Goal: Transaction & Acquisition: Download file/media

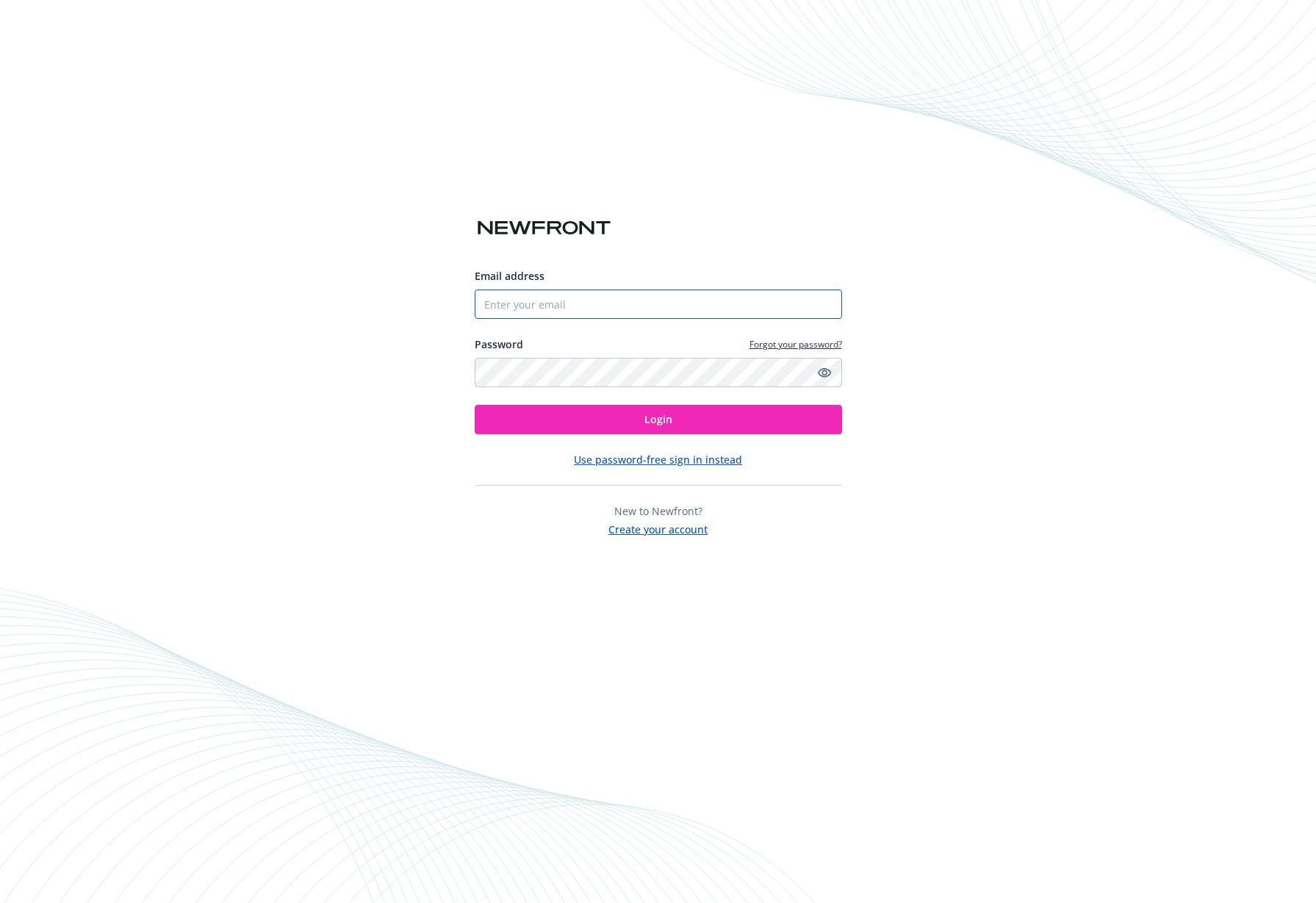
type input "[PERSON_NAME][EMAIL_ADDRESS][DOMAIN_NAME]"
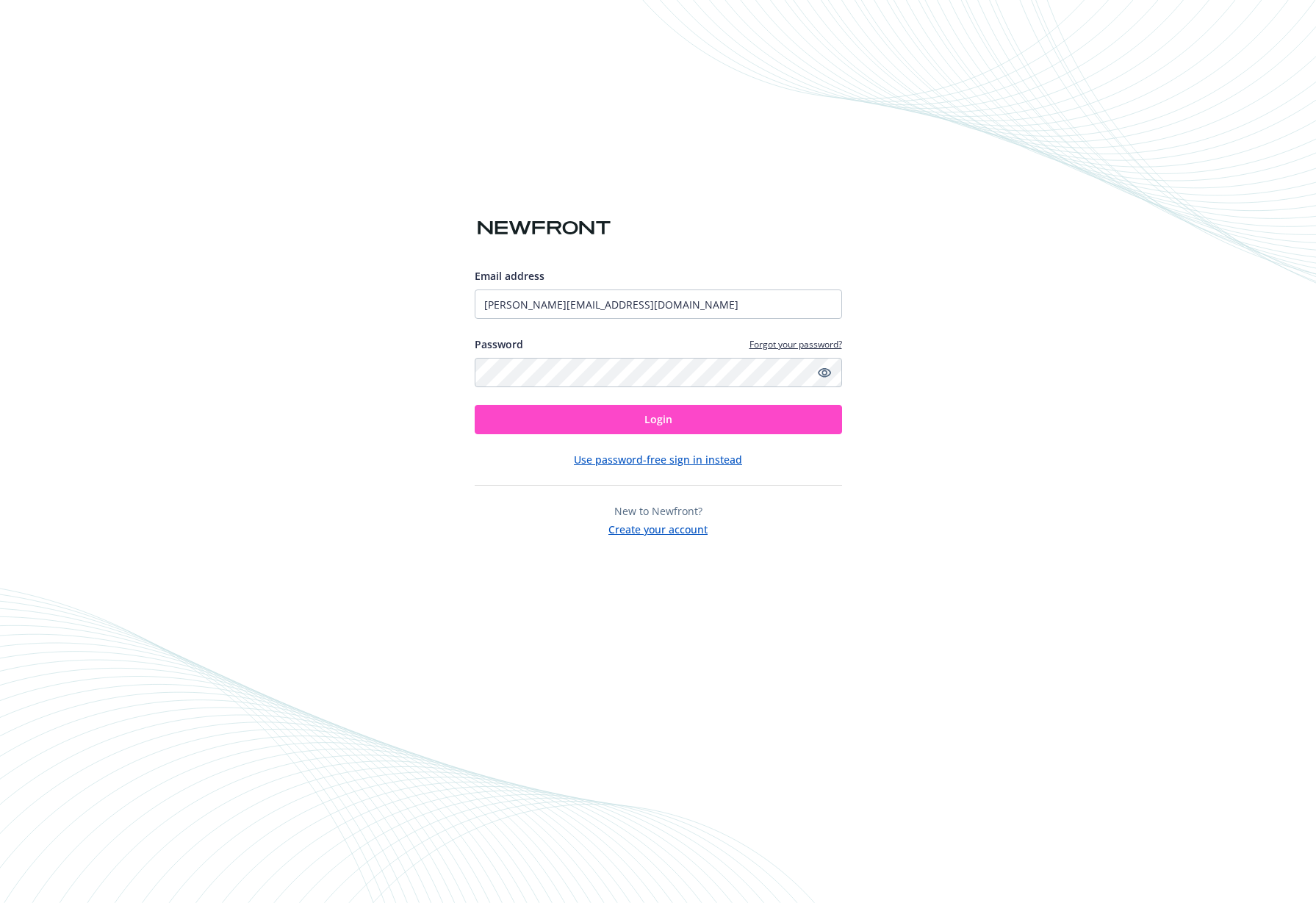
click at [650, 420] on span "Login" at bounding box center [658, 419] width 28 height 14
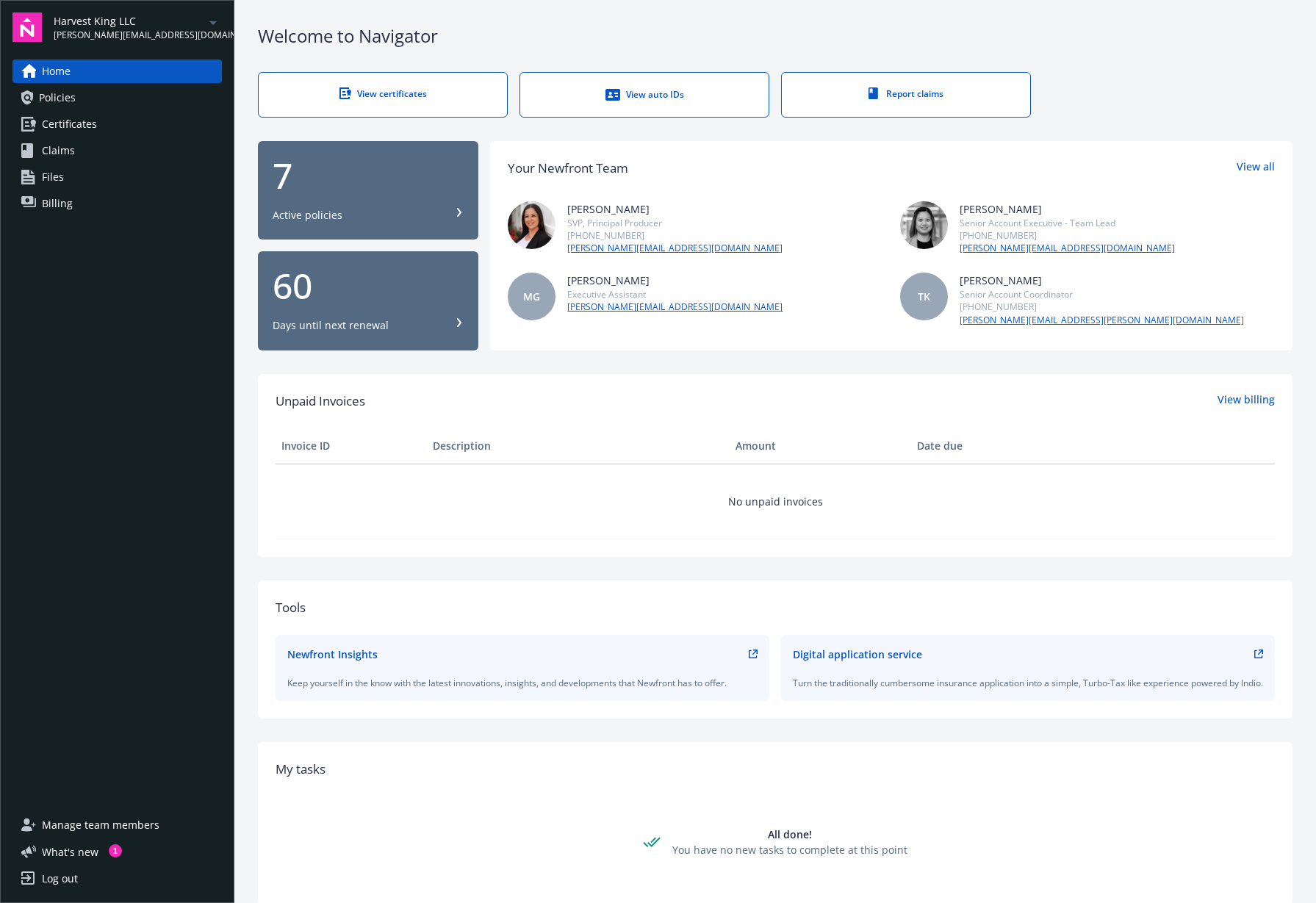
click at [432, 193] on div "7" at bounding box center [368, 176] width 191 height 35
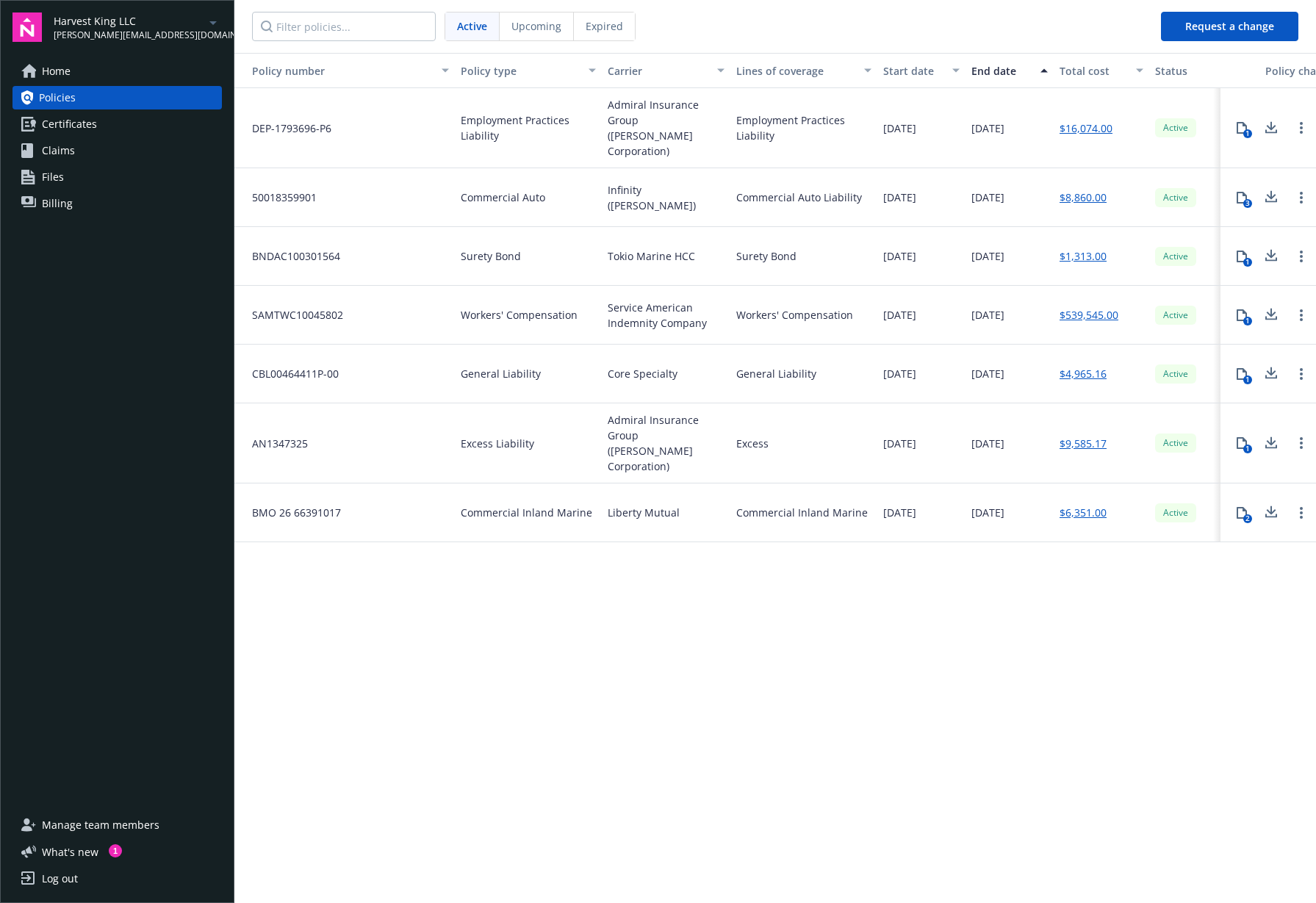
click at [108, 128] on link "Certificates" at bounding box center [117, 124] width 210 height 24
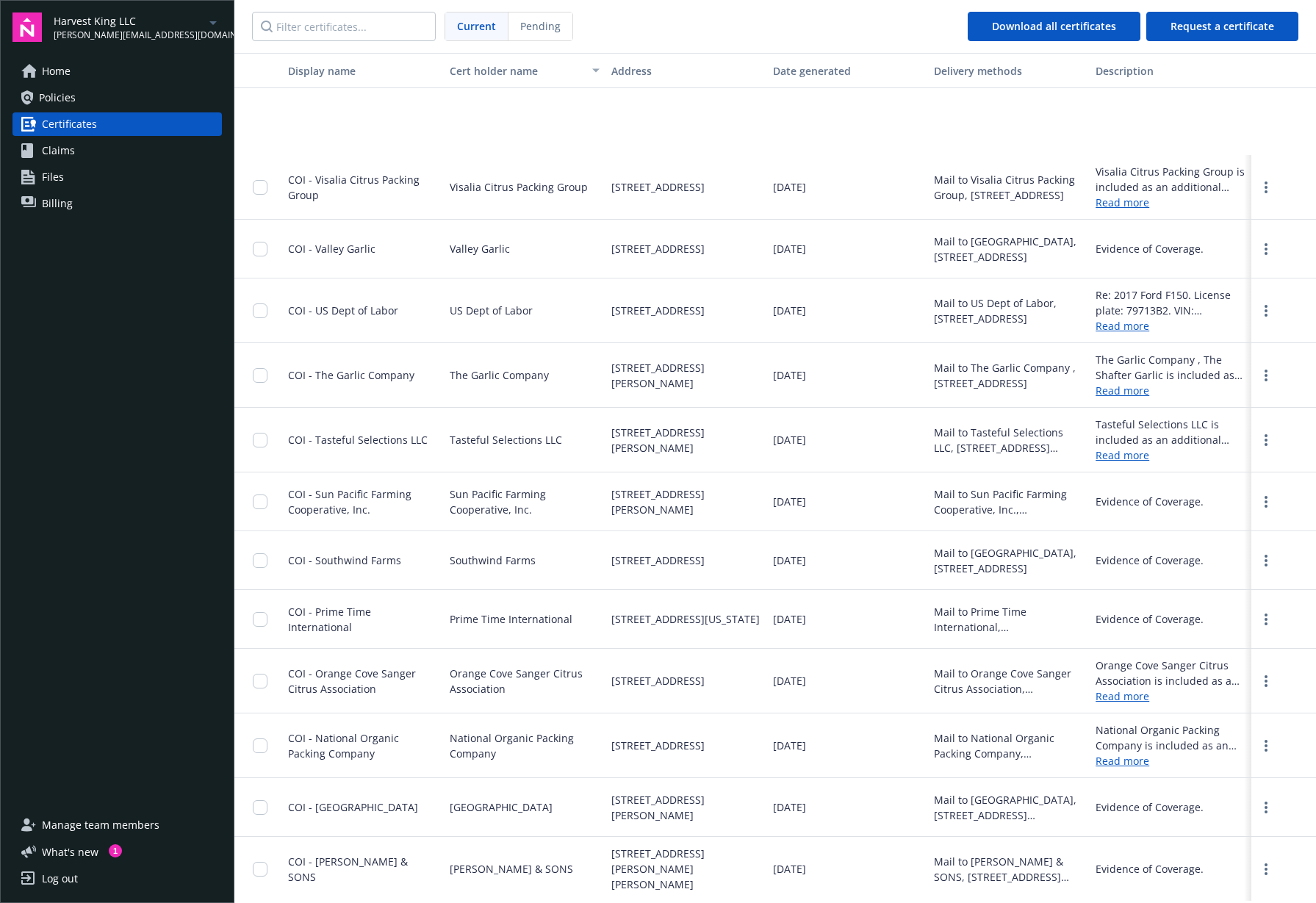
scroll to position [895, 0]
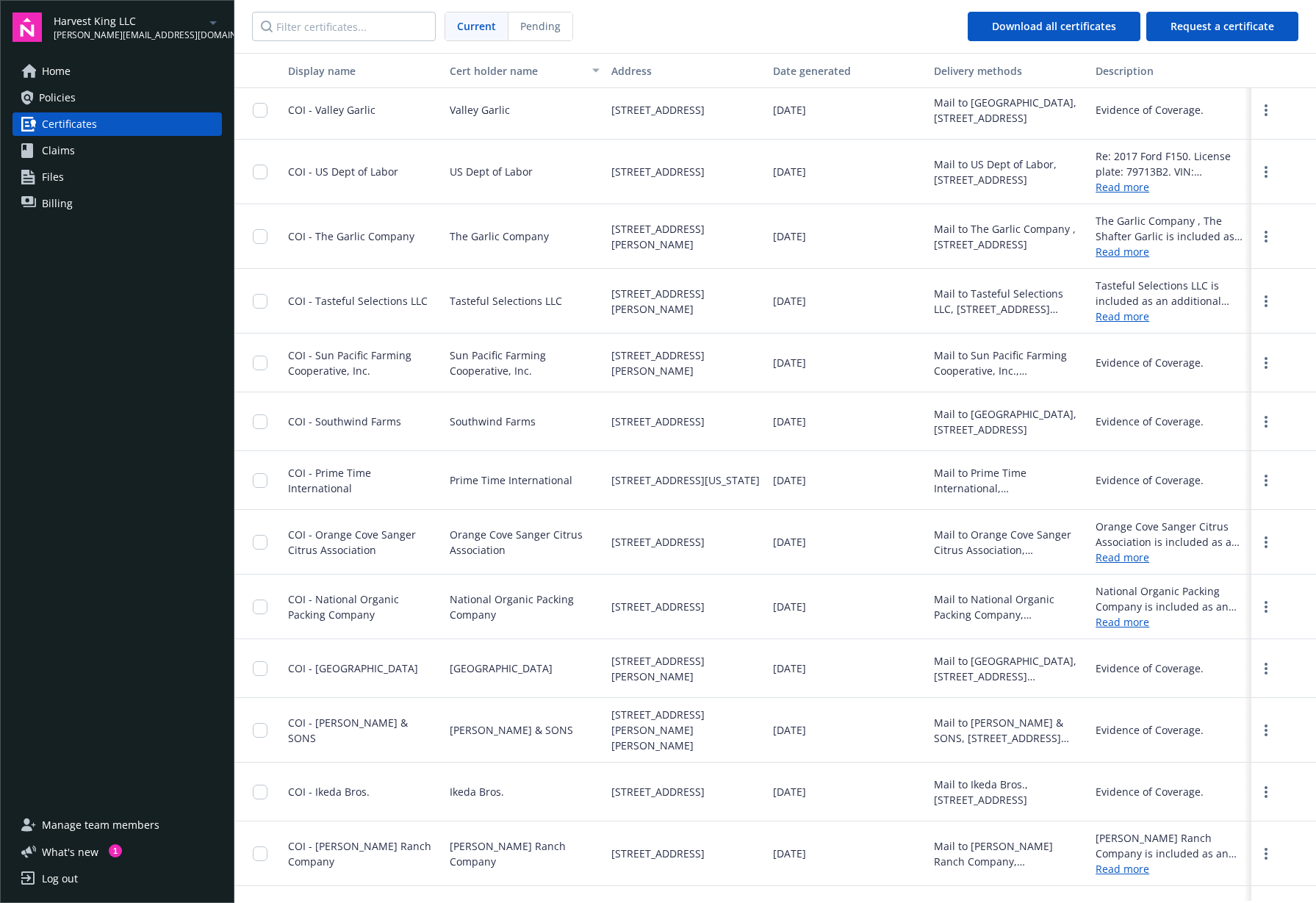
click at [263, 480] on input "checkbox" at bounding box center [261, 480] width 15 height 15
click at [1269, 478] on link "more" at bounding box center [1267, 480] width 18 height 18
click at [1226, 508] on link "Download" at bounding box center [1226, 511] width 96 height 30
